Goal: Task Accomplishment & Management: Manage account settings

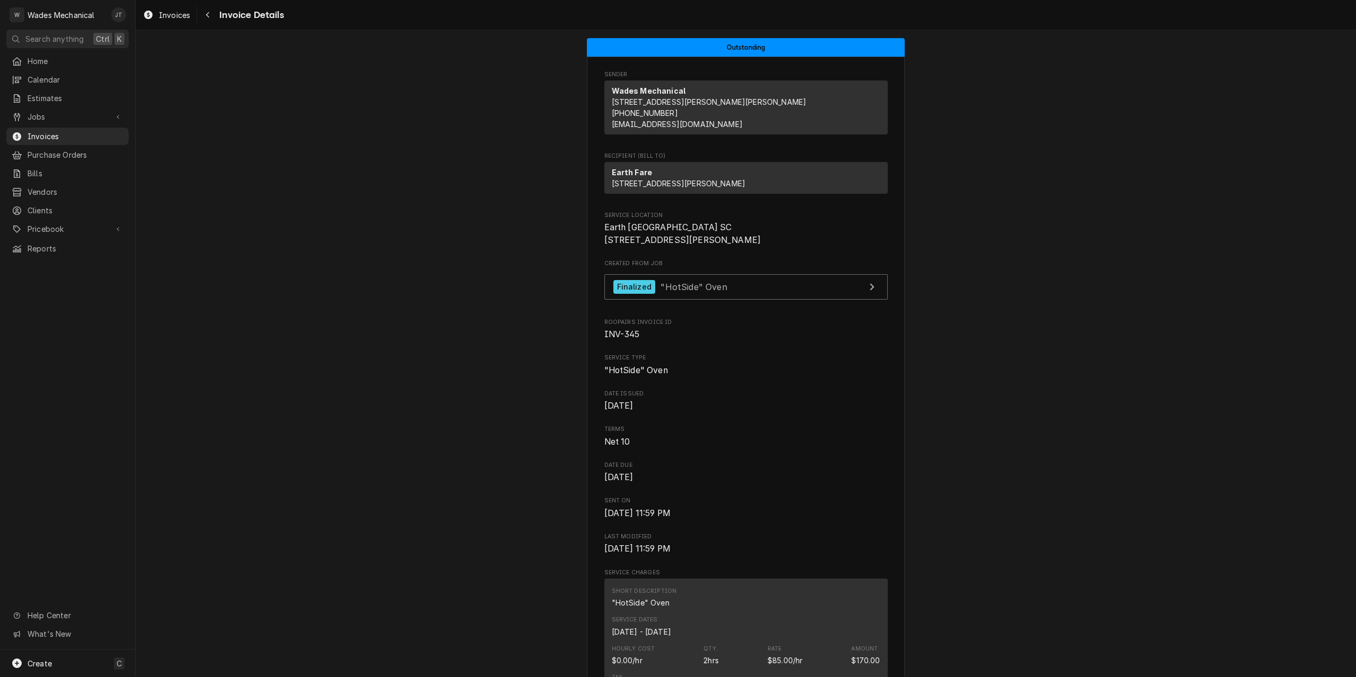
scroll to position [6, 0]
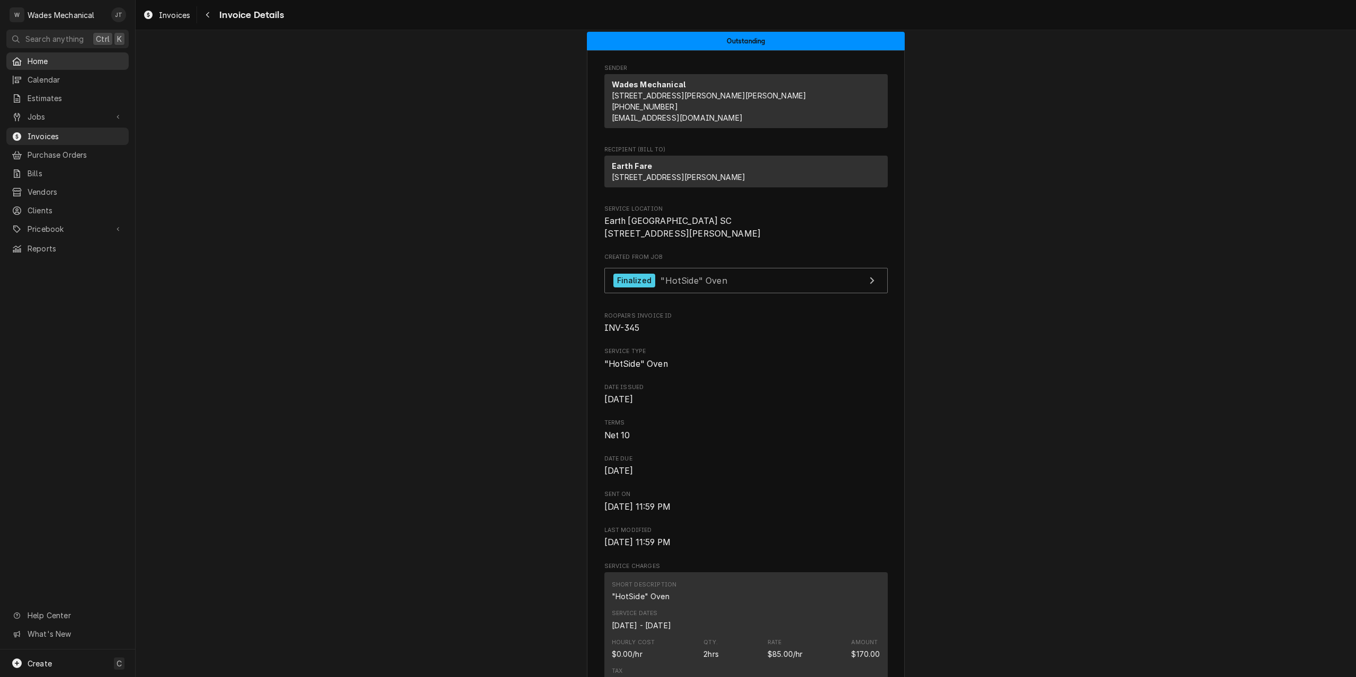
click at [45, 58] on span "Home" at bounding box center [76, 61] width 96 height 11
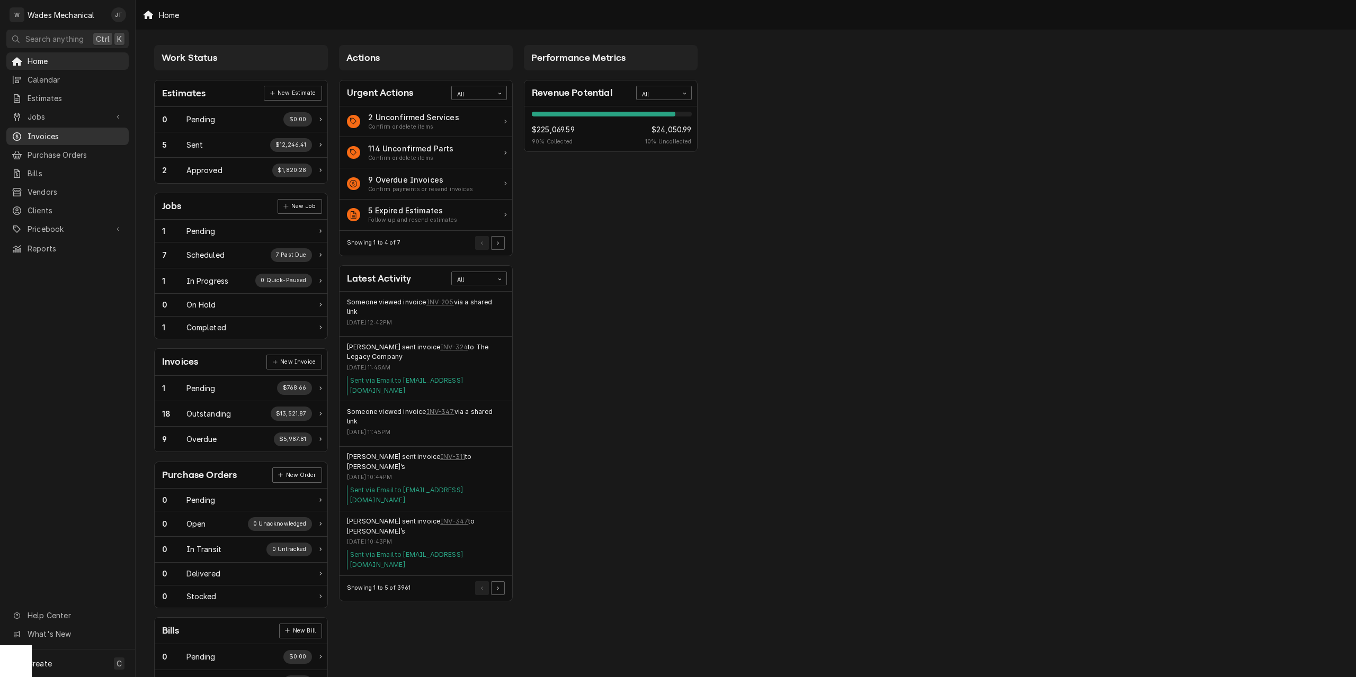
click at [57, 133] on span "Invoices" at bounding box center [76, 136] width 96 height 11
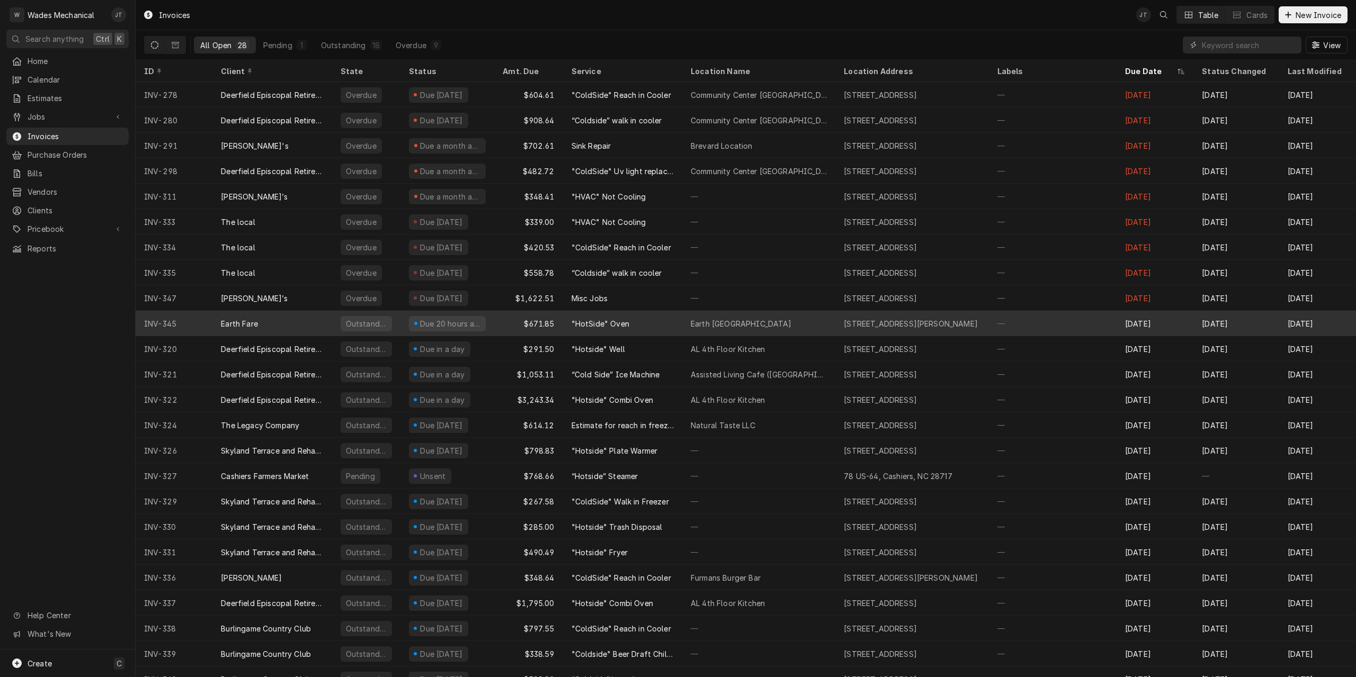
click at [653, 324] on div ""HotSide" Oven" at bounding box center [622, 323] width 119 height 25
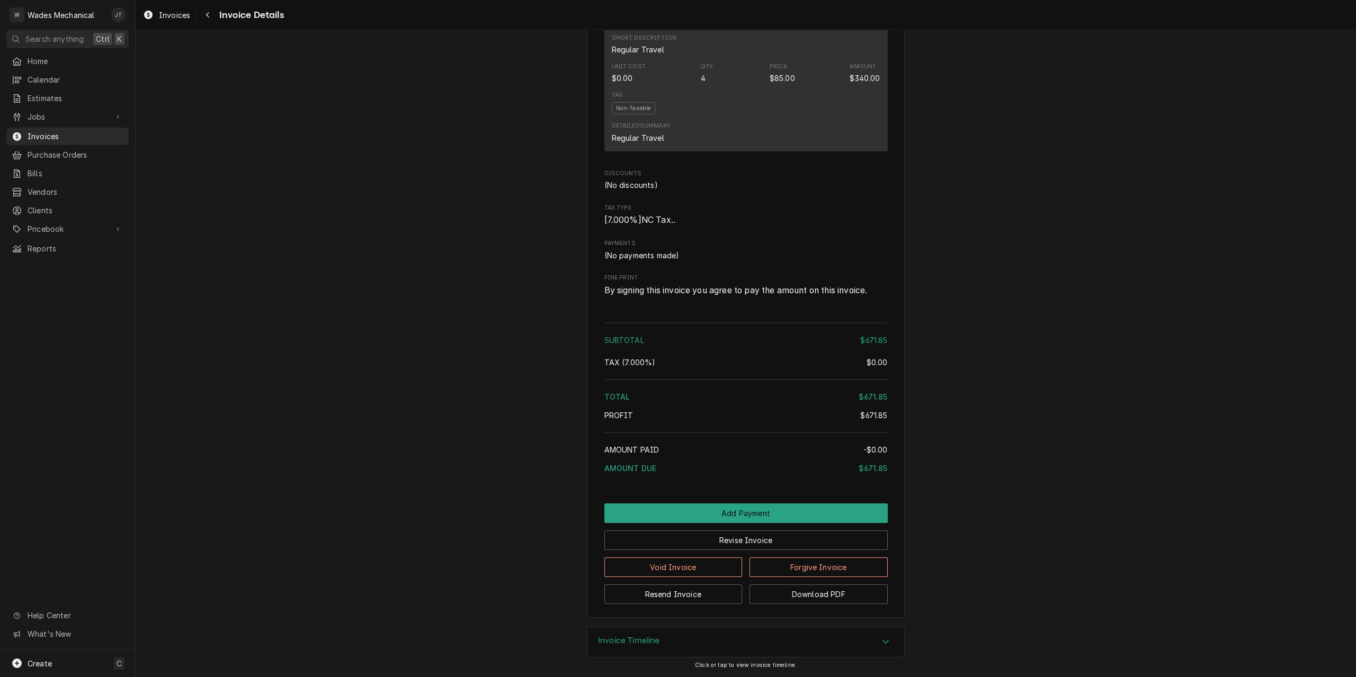
scroll to position [958, 0]
click at [742, 517] on button "Add Payment" at bounding box center [745, 514] width 283 height 20
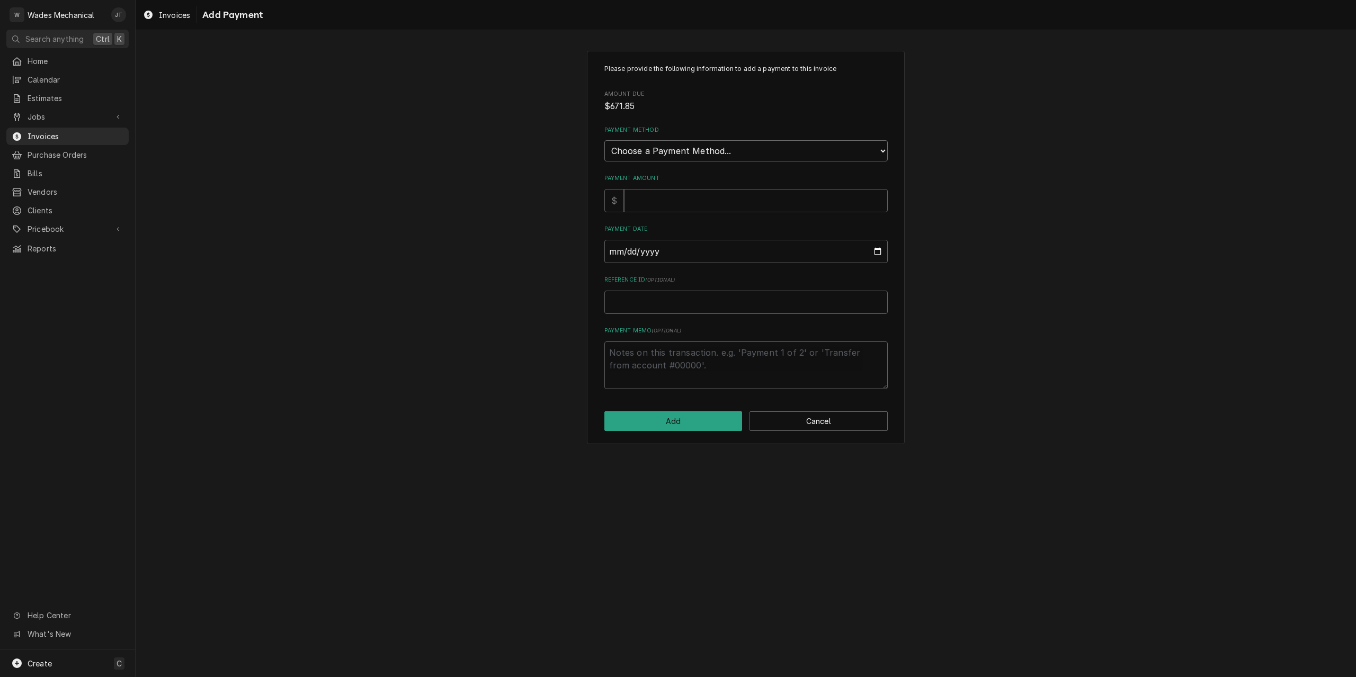
click at [660, 155] on select "Choose a Payment Method... Cash Check Credit/Debit Card ACH/eCheck Other" at bounding box center [745, 150] width 283 height 21
select select "4"
click at [604, 140] on select "Choose a Payment Method... Cash Check Credit/Debit Card ACH/eCheck Other" at bounding box center [745, 150] width 283 height 21
click at [675, 200] on input "Payment Amount" at bounding box center [756, 200] width 264 height 23
type textarea "x"
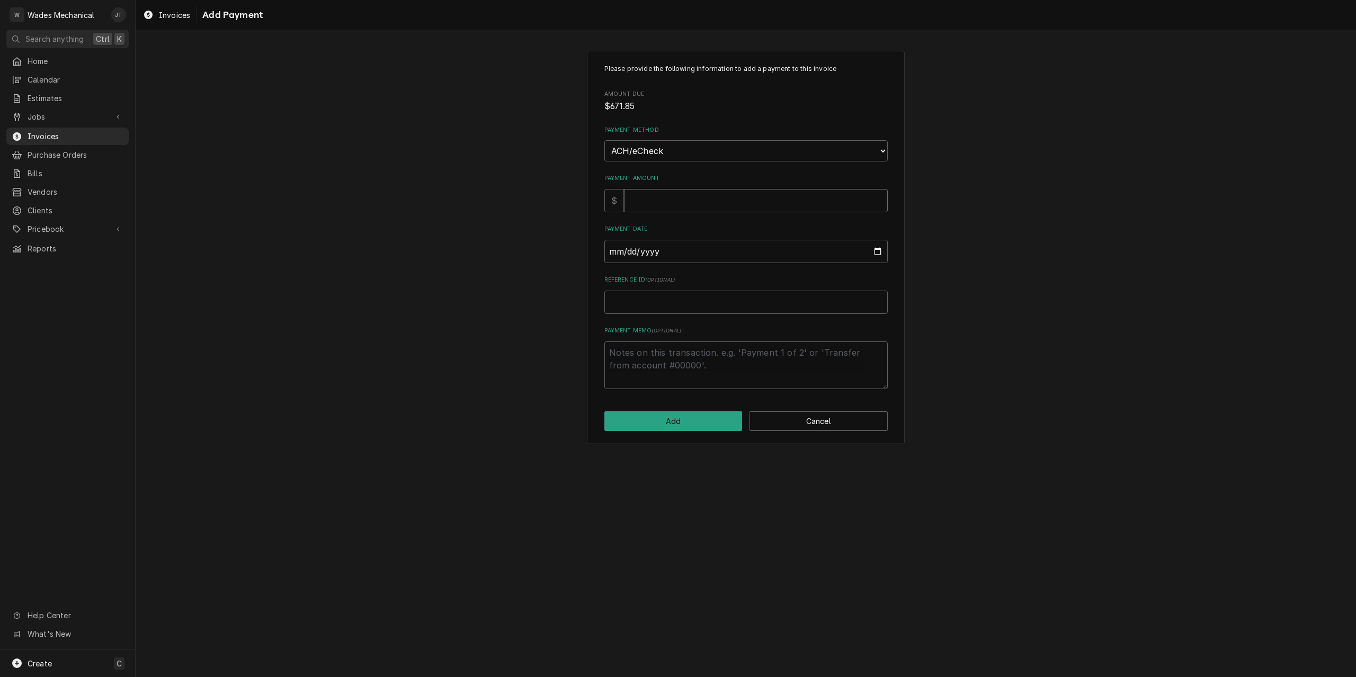
type input "6"
type textarea "x"
type input "65"
type textarea "x"
type input "6"
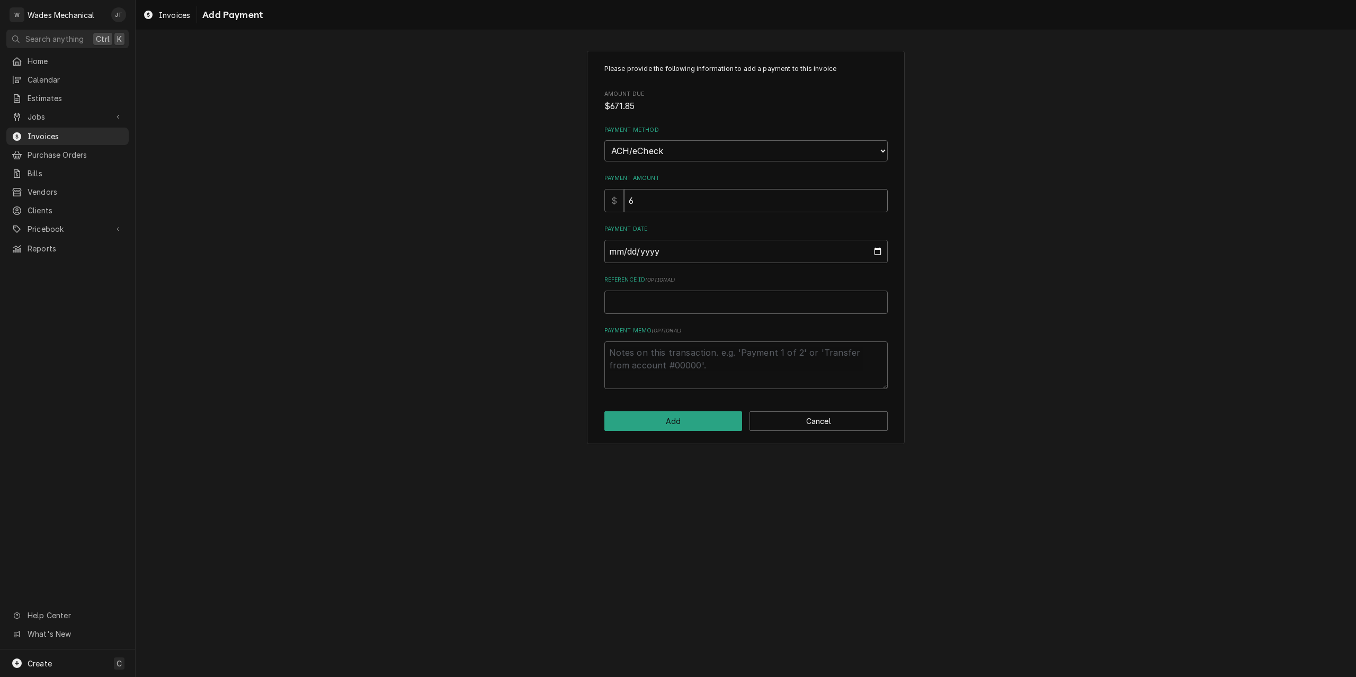
type textarea "x"
type input "67"
type textarea "x"
type input "671"
type textarea "x"
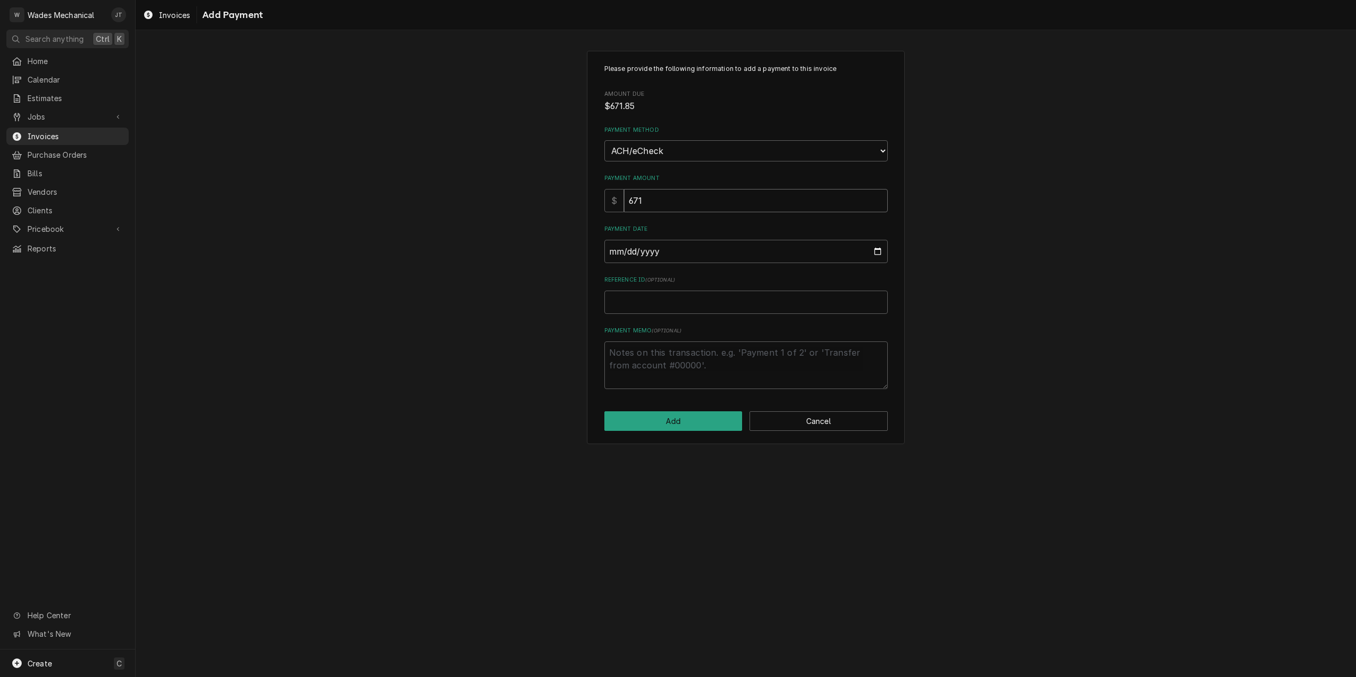
type input "671.8"
type textarea "x"
type input "671.85"
click at [881, 247] on input "Payment Date" at bounding box center [745, 251] width 283 height 23
type textarea "x"
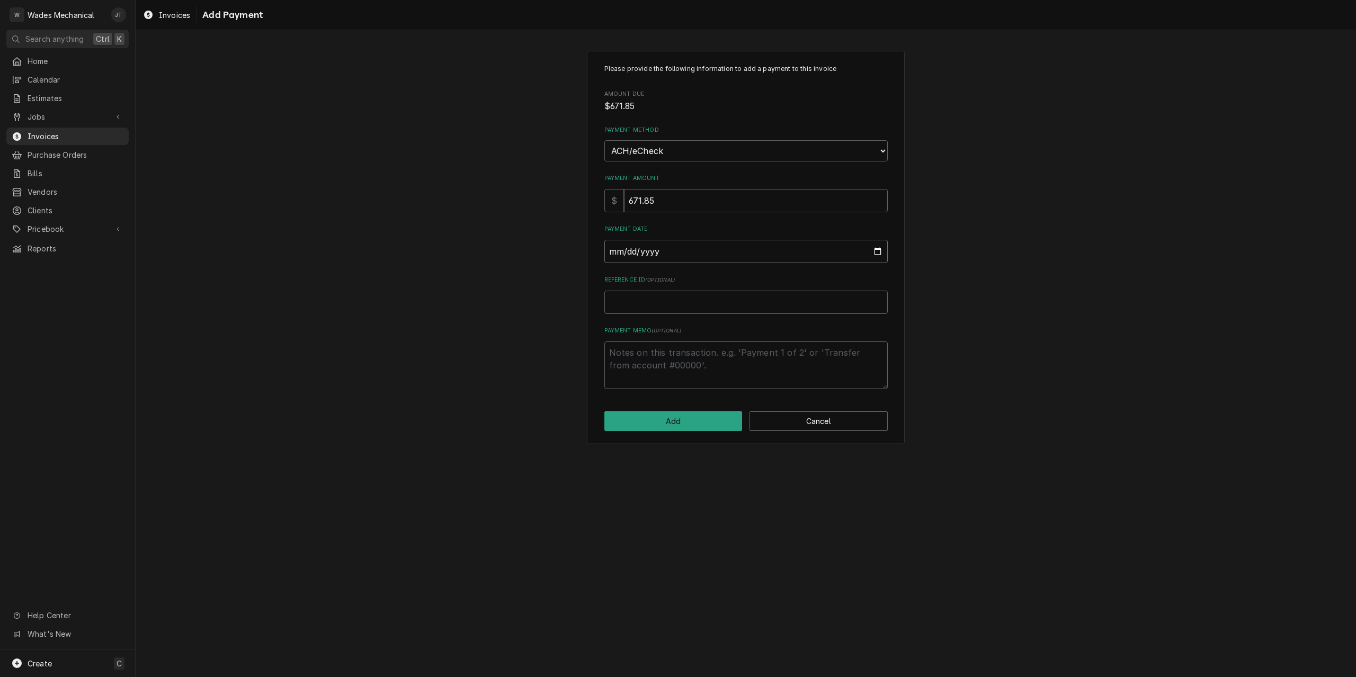
type input "2025-08-29"
click at [695, 432] on div "Please provide the following information to add a payment to this invoice Amoun…" at bounding box center [746, 248] width 318 height 394
click at [695, 408] on div "Please provide the following information to add a payment to this invoice Amoun…" at bounding box center [746, 248] width 318 height 394
click at [696, 419] on button "Add" at bounding box center [673, 421] width 138 height 20
type textarea "x"
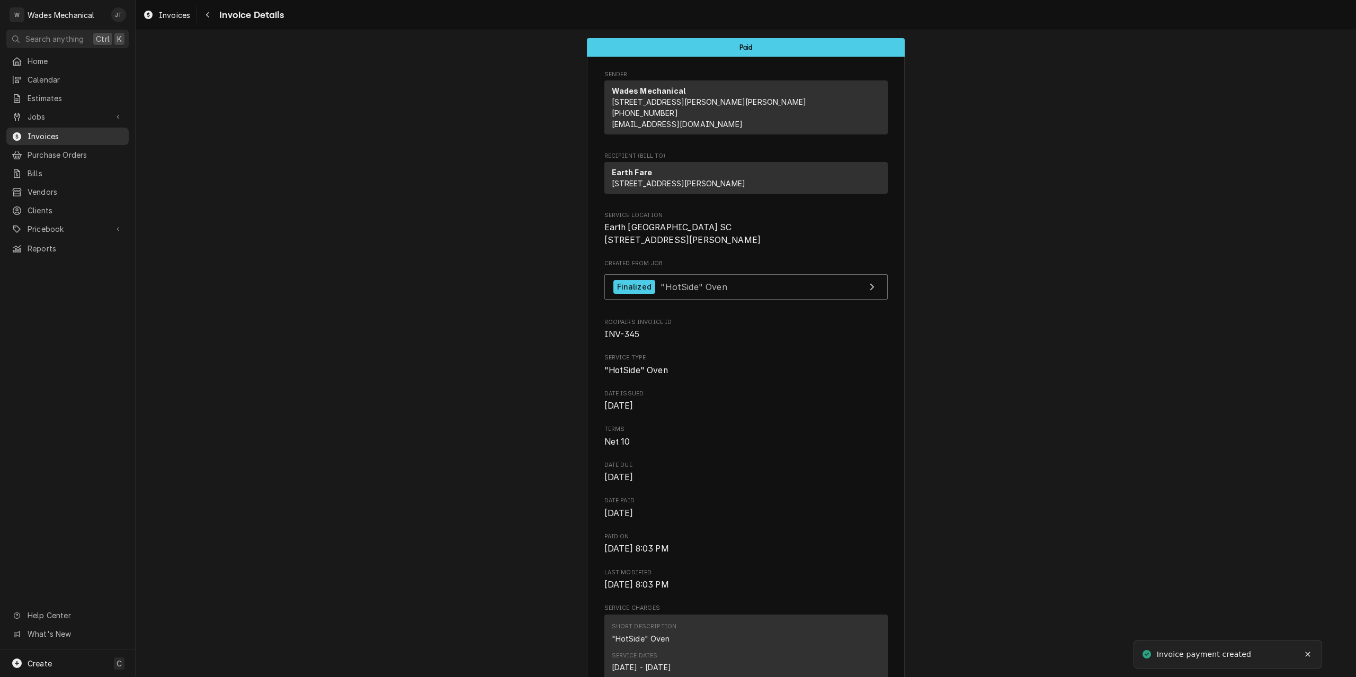
click at [48, 136] on span "Invoices" at bounding box center [76, 136] width 96 height 11
